Goal: Task Accomplishment & Management: Use online tool/utility

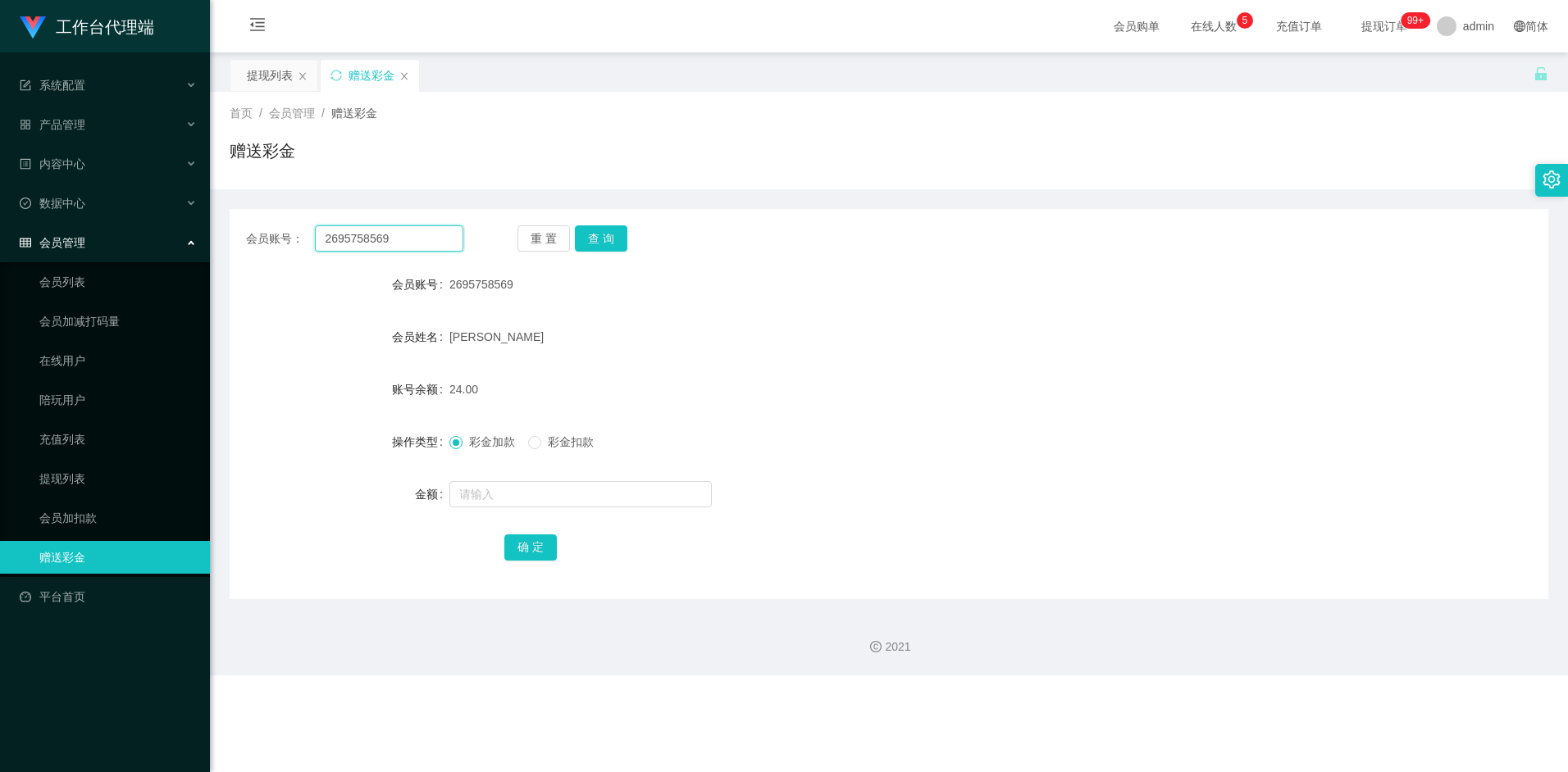
click at [405, 241] on input "2695758569" at bounding box center [388, 239] width 148 height 26
drag, startPoint x: 272, startPoint y: 77, endPoint x: 279, endPoint y: 95, distance: 19.3
click at [272, 77] on div "提现列表" at bounding box center [270, 76] width 46 height 31
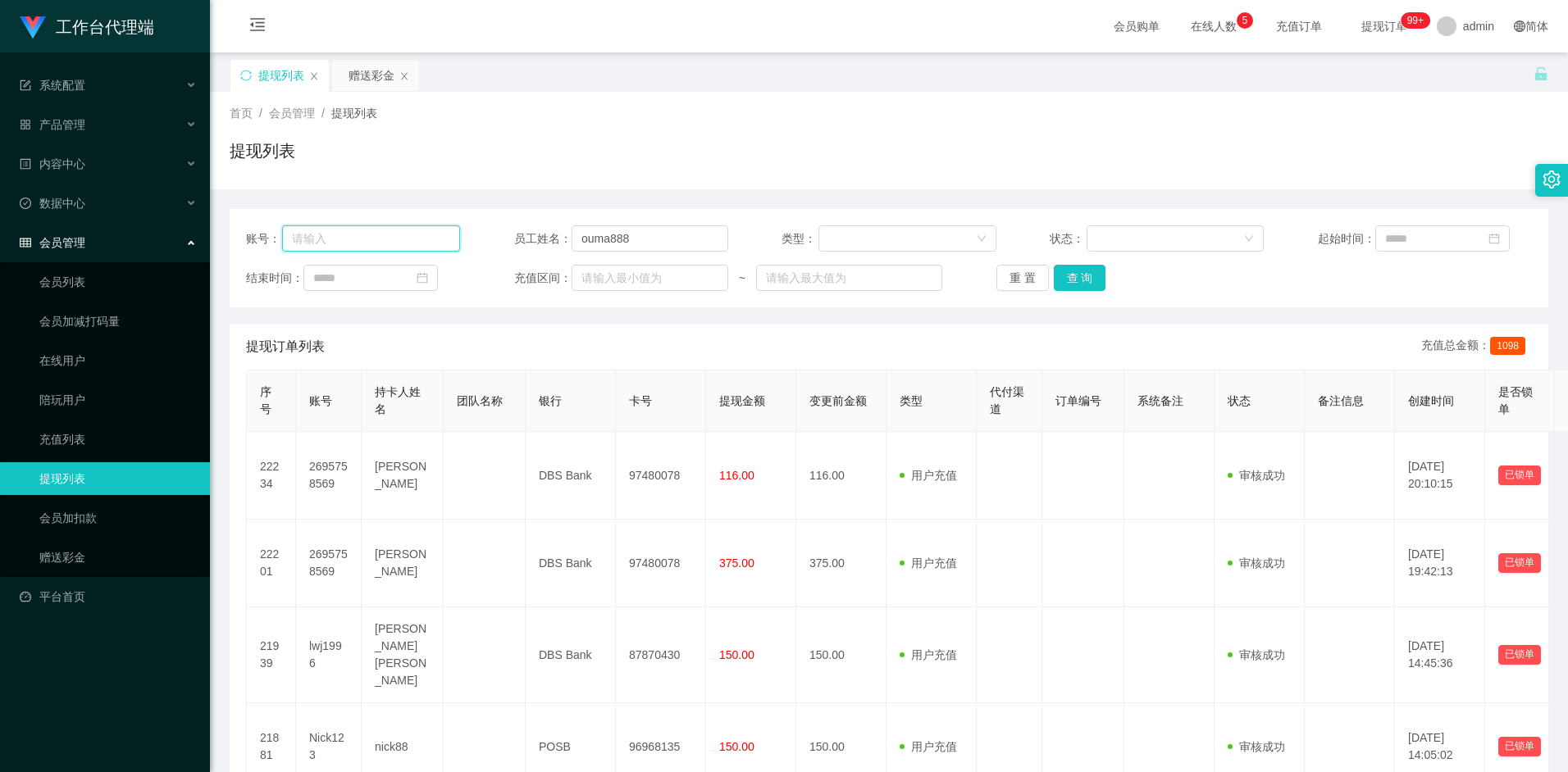
click at [373, 228] on input "text" at bounding box center [371, 239] width 178 height 26
paste input "2695758569"
type input "2695758569"
click at [1092, 274] on button "查 询" at bounding box center [1080, 278] width 53 height 26
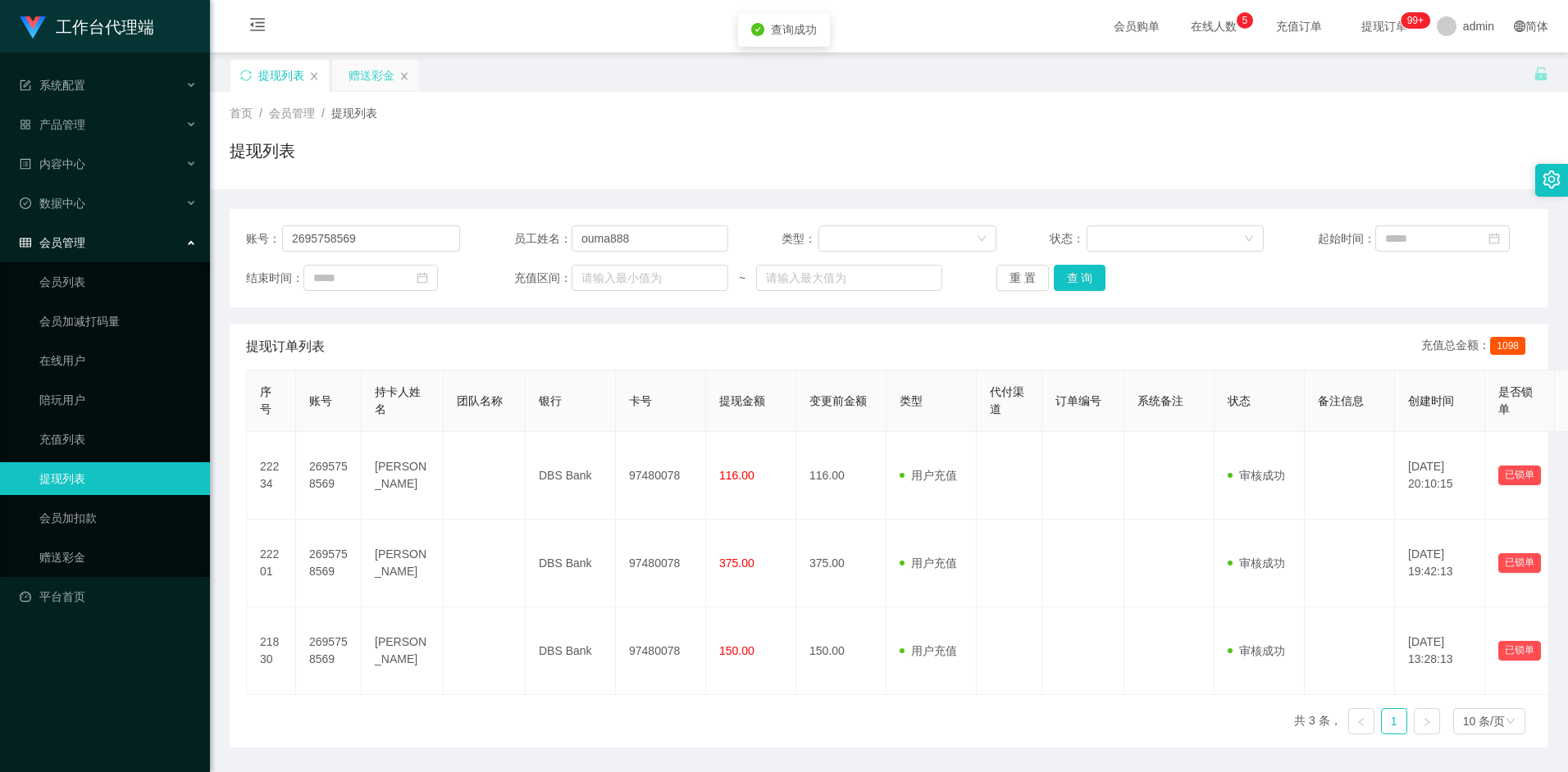
click at [371, 74] on div "赠送彩金" at bounding box center [372, 76] width 46 height 31
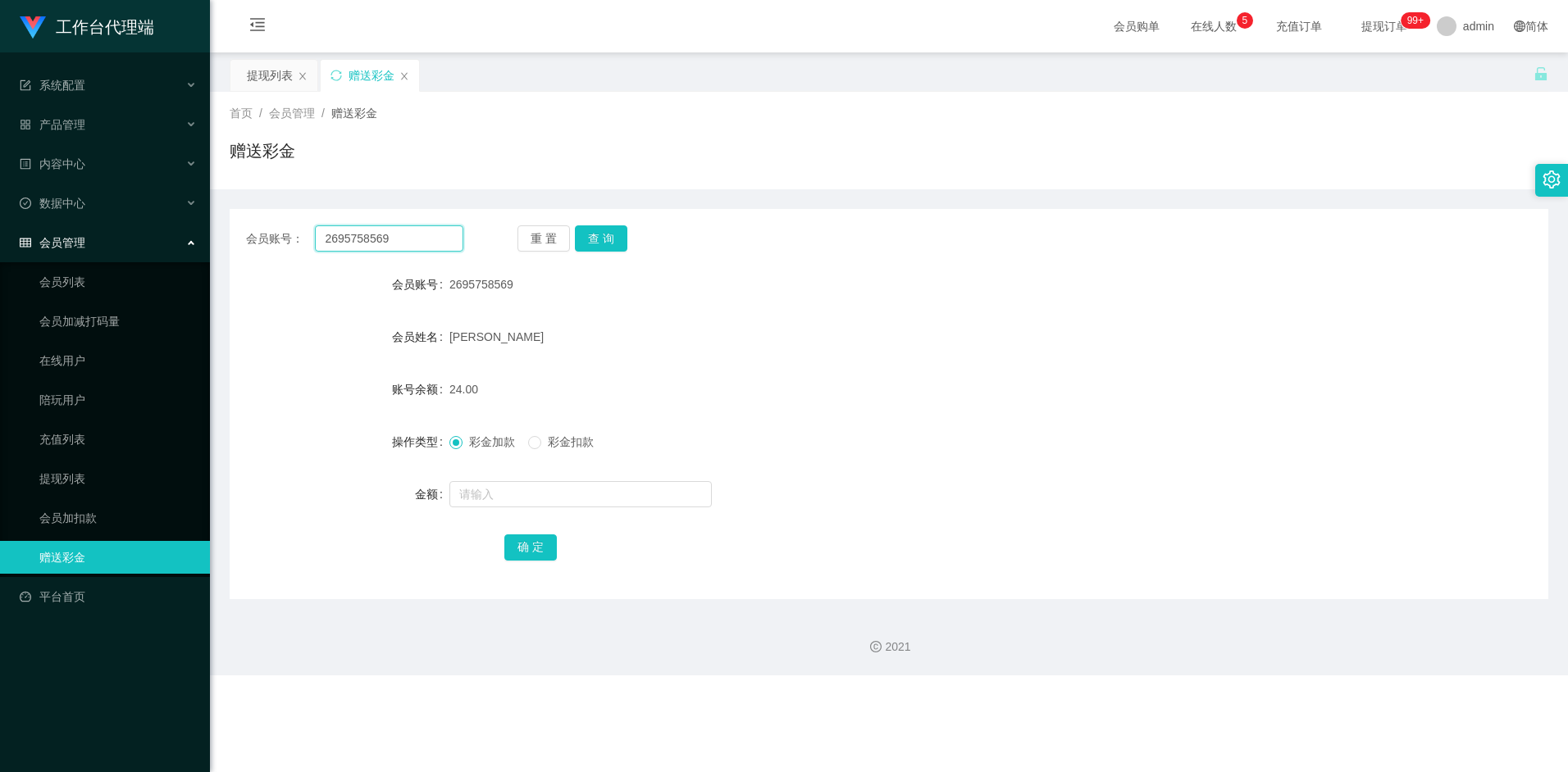
drag, startPoint x: 399, startPoint y: 234, endPoint x: 254, endPoint y: 245, distance: 145.4
click at [254, 245] on div "会员账号： 2695758569" at bounding box center [354, 239] width 218 height 26
click at [584, 235] on button "查 询" at bounding box center [601, 239] width 53 height 26
click at [519, 494] on input "text" at bounding box center [580, 494] width 262 height 26
type input "1000"
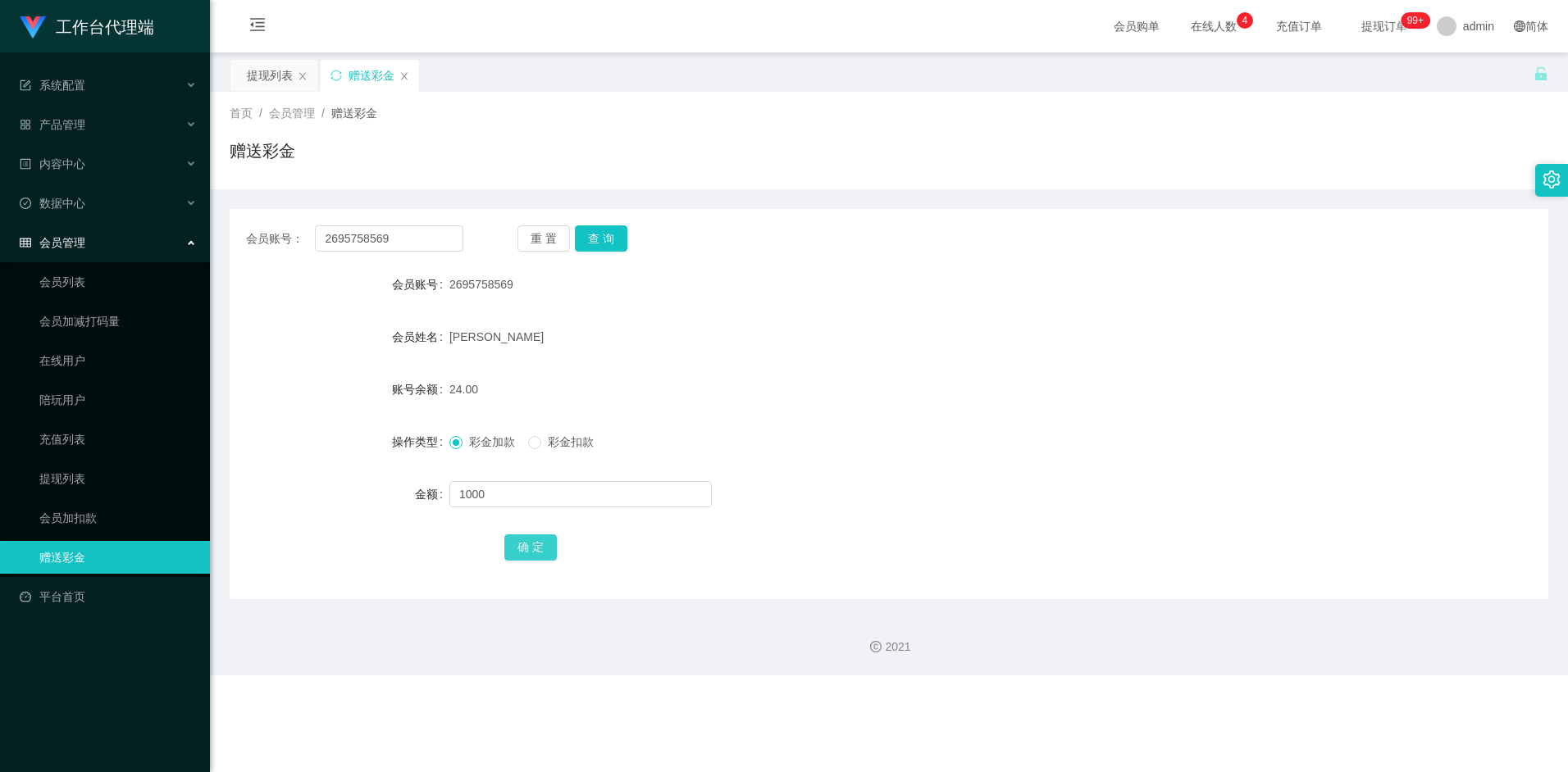
click at [528, 550] on button "确 定" at bounding box center [531, 548] width 53 height 26
click at [669, 332] on div "[PERSON_NAME]" at bounding box center [833, 337] width 769 height 33
click at [605, 238] on button "查 询" at bounding box center [601, 239] width 53 height 26
drag, startPoint x: 599, startPoint y: 246, endPoint x: 612, endPoint y: 246, distance: 13.0
click at [599, 246] on button "查 询" at bounding box center [601, 239] width 53 height 26
